Goal: Information Seeking & Learning: Learn about a topic

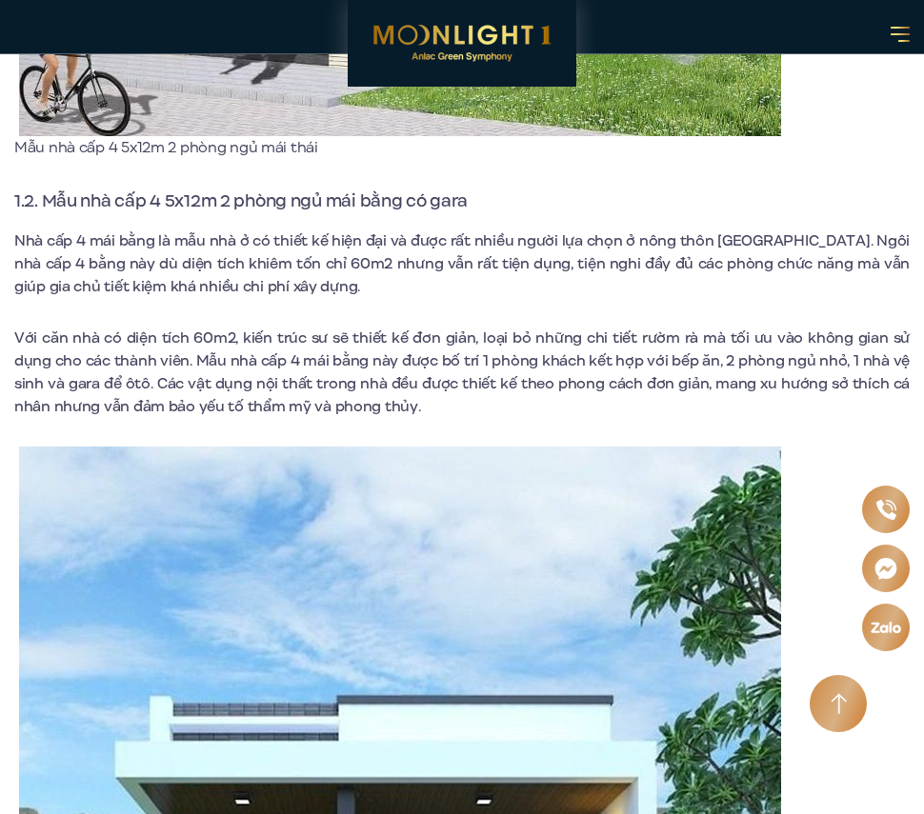
scroll to position [1524, 0]
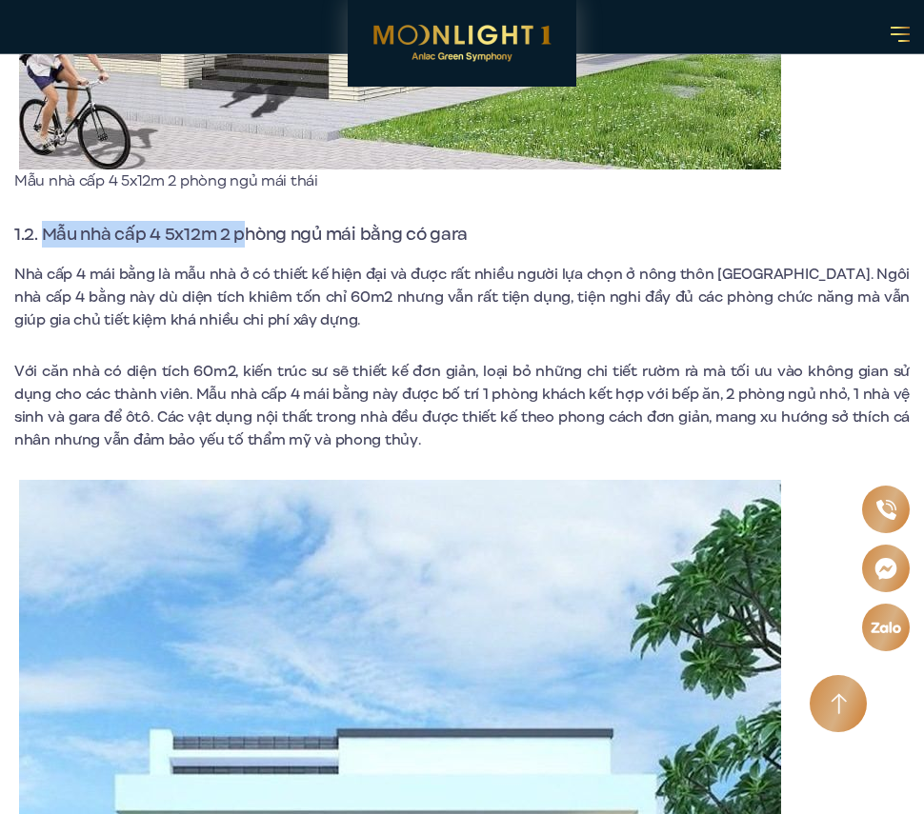
drag, startPoint x: 44, startPoint y: 208, endPoint x: 245, endPoint y: 196, distance: 201.3
click at [165, 222] on span "1.2. Mẫu nhà cấp 4 5x12m 2 phòng ngủ mái bằng có gara" at bounding box center [240, 234] width 453 height 25
click at [254, 274] on span "Nhà cấp 4 mái bằng là mẫu nhà ở có thiết kế hiện đại và được rất nhiều người lự…" at bounding box center [461, 297] width 895 height 67
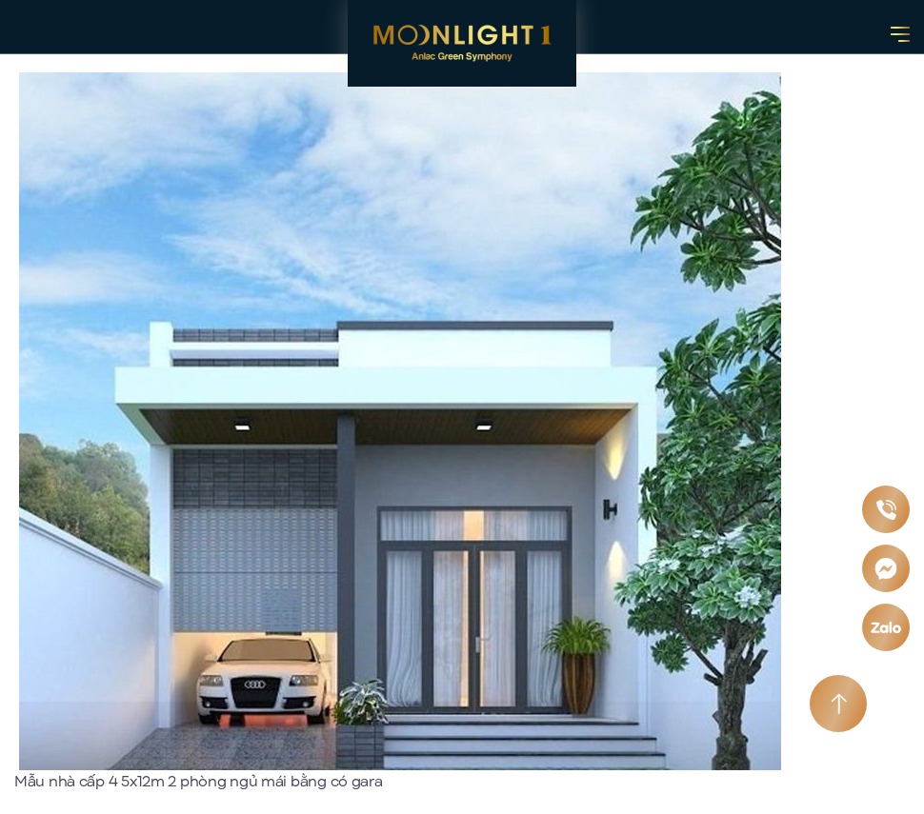
scroll to position [1905, 0]
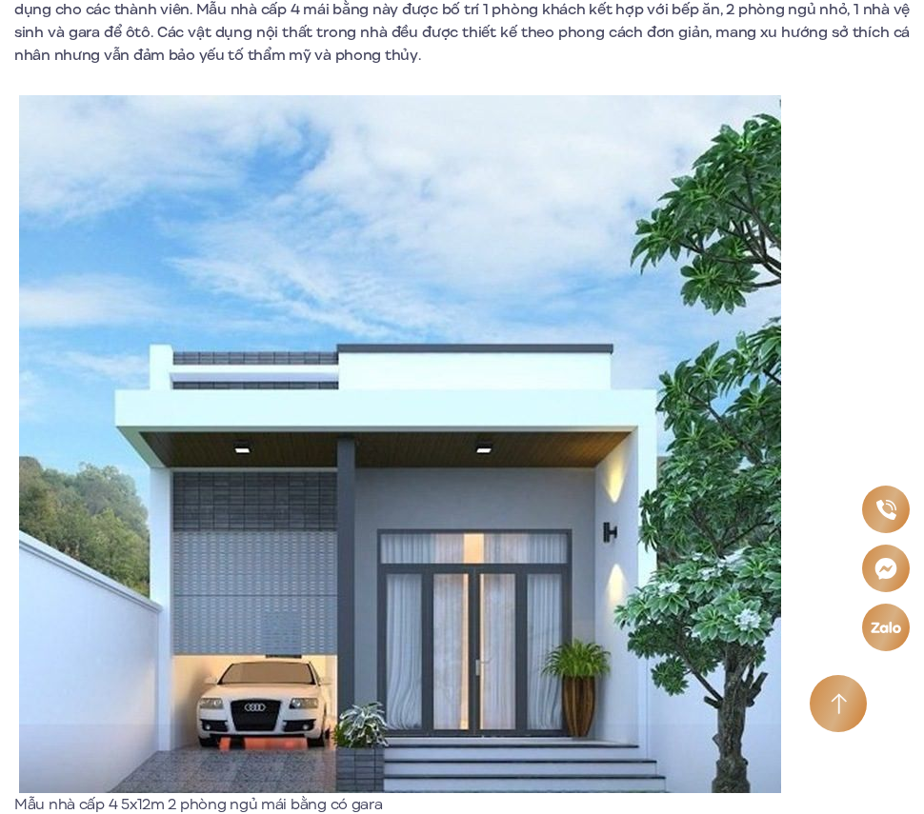
scroll to position [2191, 0]
